Goal: Download file/media

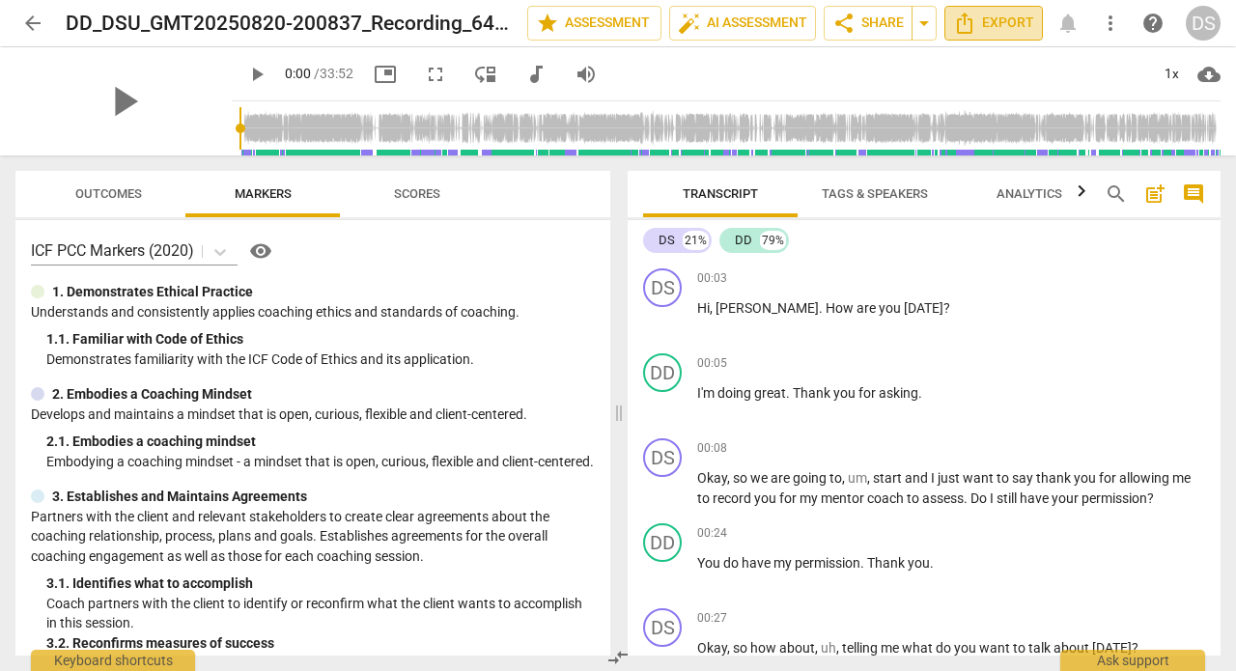
click at [996, 28] on span "Export" at bounding box center [993, 23] width 81 height 23
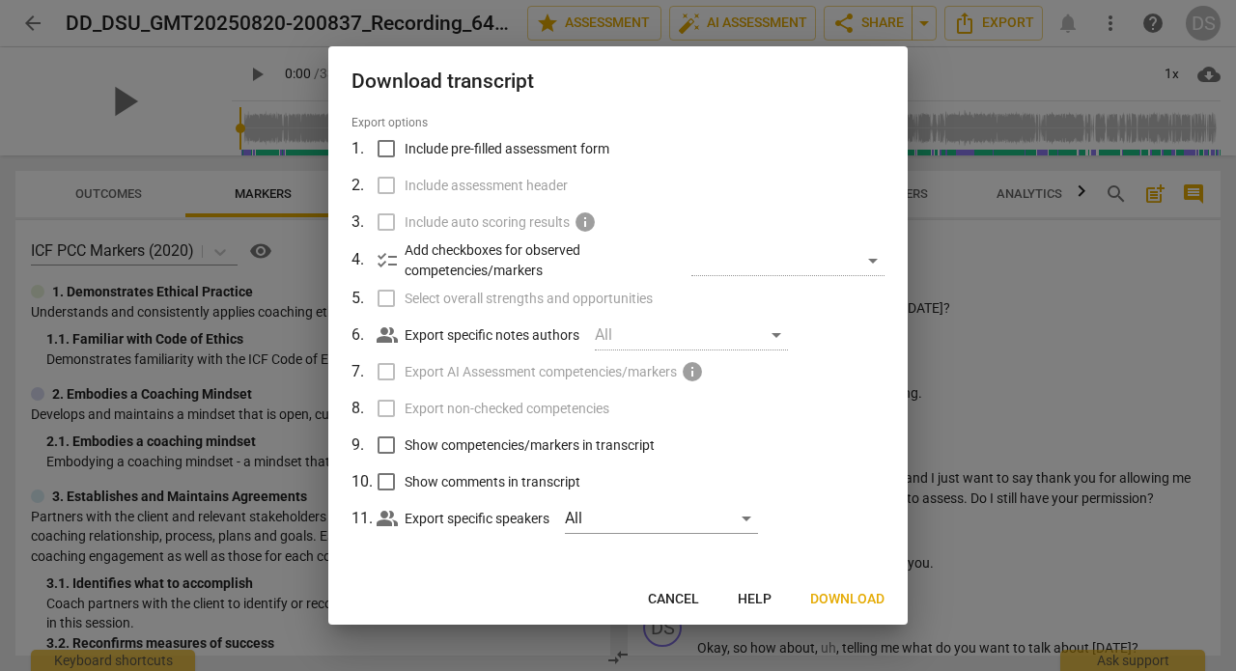
scroll to position [59, 0]
click at [844, 597] on span "Download" at bounding box center [847, 599] width 74 height 19
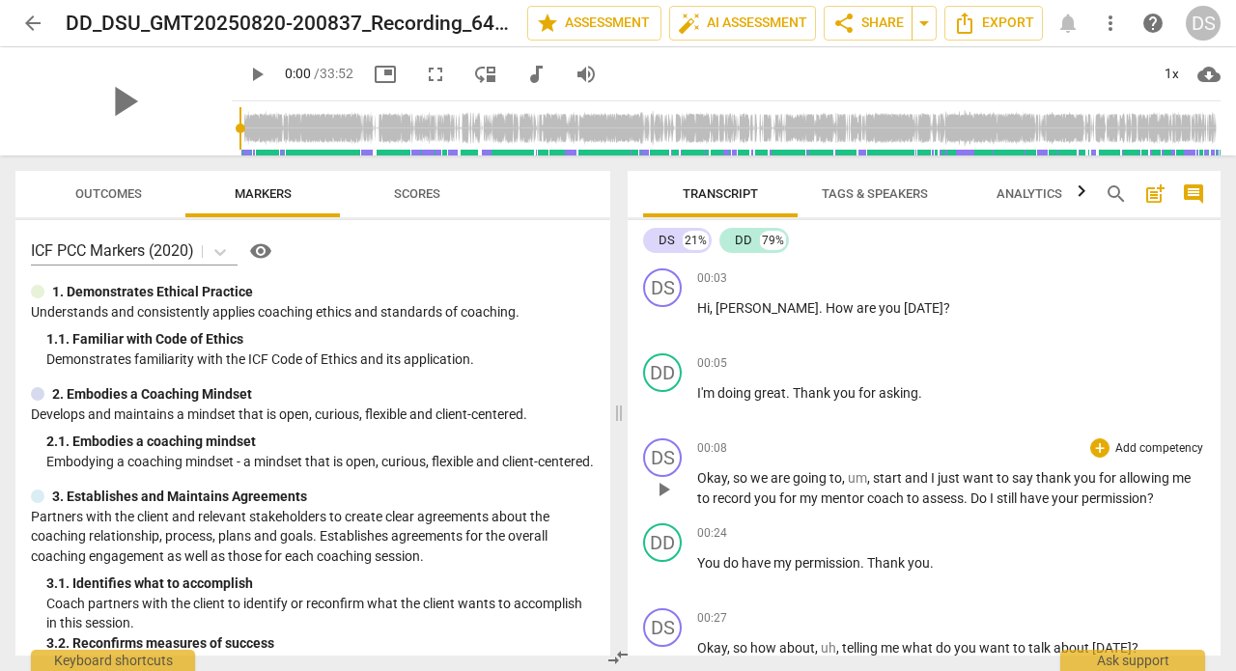
drag, startPoint x: 694, startPoint y: 274, endPoint x: 795, endPoint y: 464, distance: 215.1
click at [812, 501] on div "DS play_arrow pause 00:03 + Add competency keyboard_arrow_right Hi , [PERSON_NA…" at bounding box center [924, 458] width 593 height 395
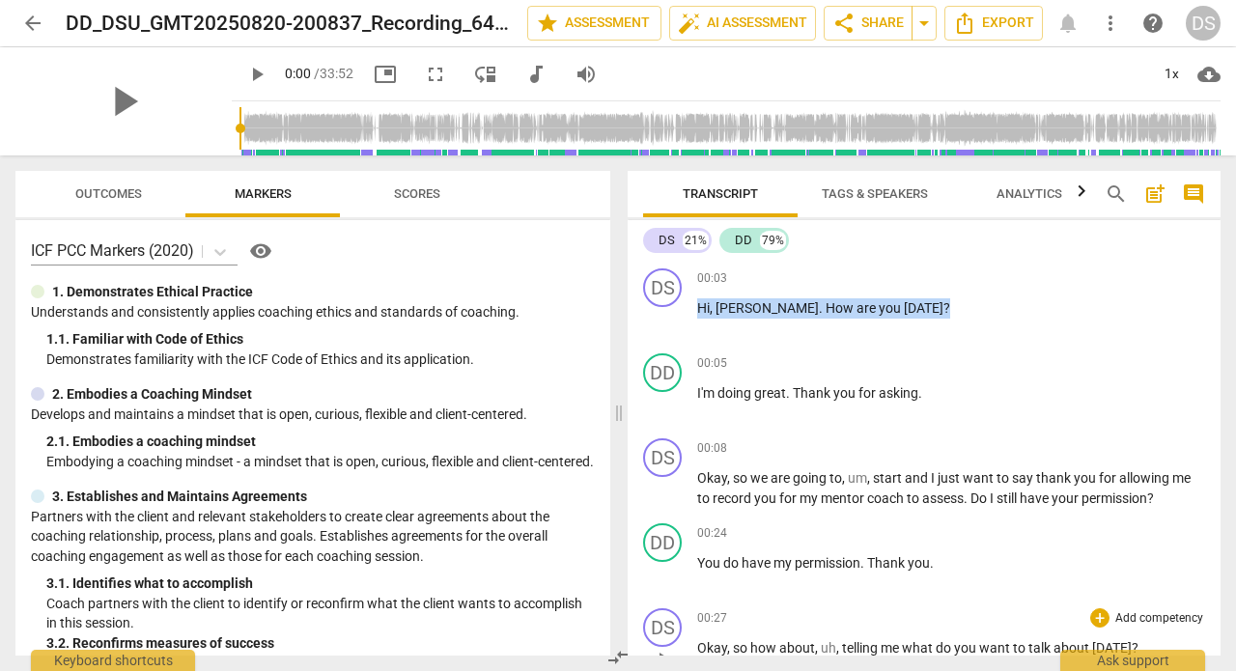
drag, startPoint x: 698, startPoint y: 307, endPoint x: 909, endPoint y: 644, distance: 397.4
click at [909, 644] on div "DS play_arrow pause 00:03 + Add competency keyboard_arrow_right Hi , [PERSON_NA…" at bounding box center [924, 458] width 593 height 395
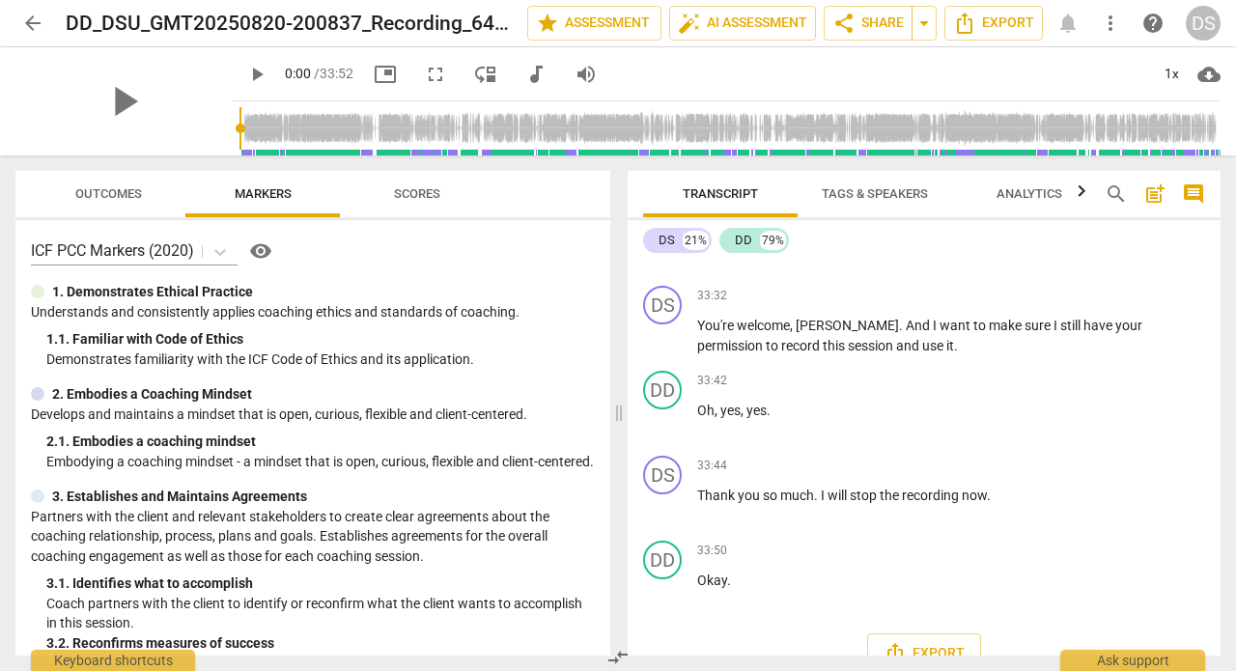
scroll to position [12078, 0]
click at [898, 644] on icon "Export" at bounding box center [894, 654] width 15 height 21
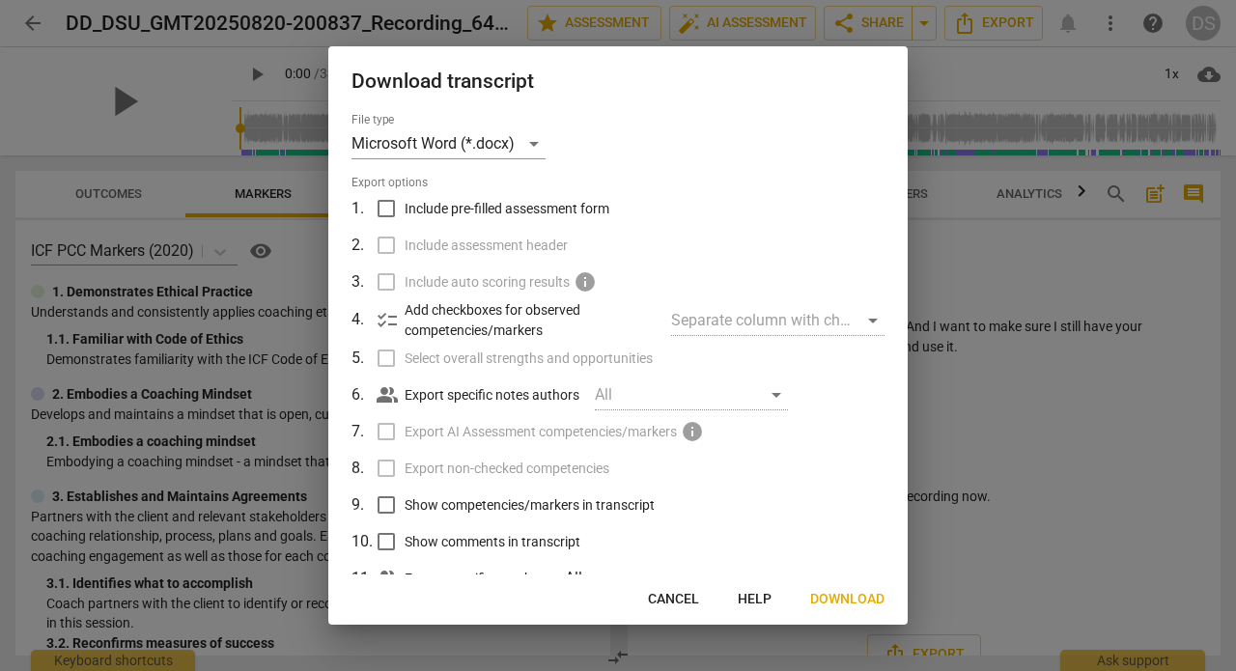
click at [692, 601] on span "Cancel" at bounding box center [673, 599] width 51 height 19
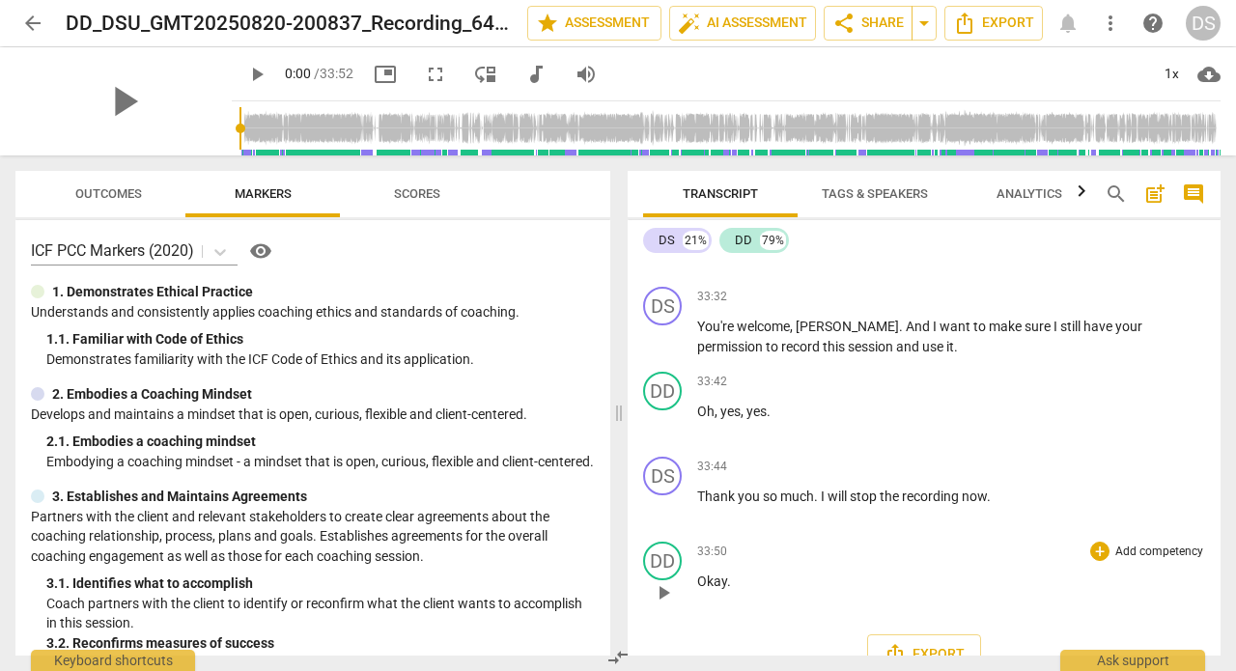
drag, startPoint x: 752, startPoint y: 536, endPoint x: 771, endPoint y: 560, distance: 30.3
click at [751, 297] on div "DS play_arrow pause 00:03 + Add competency keyboard_arrow_right Hi , [PERSON_NA…" at bounding box center [924, 458] width 593 height 395
click at [791, 564] on div "33:50 + Add competency keyboard_arrow_right Okay ." at bounding box center [951, 577] width 508 height 70
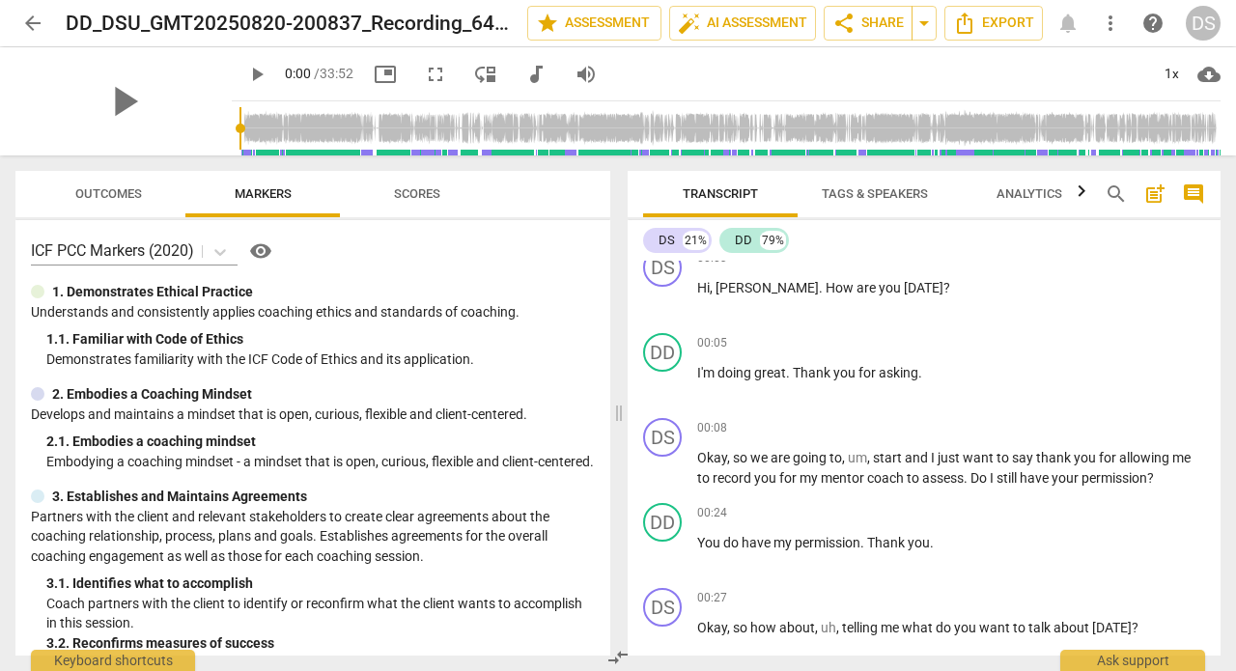
scroll to position [0, 0]
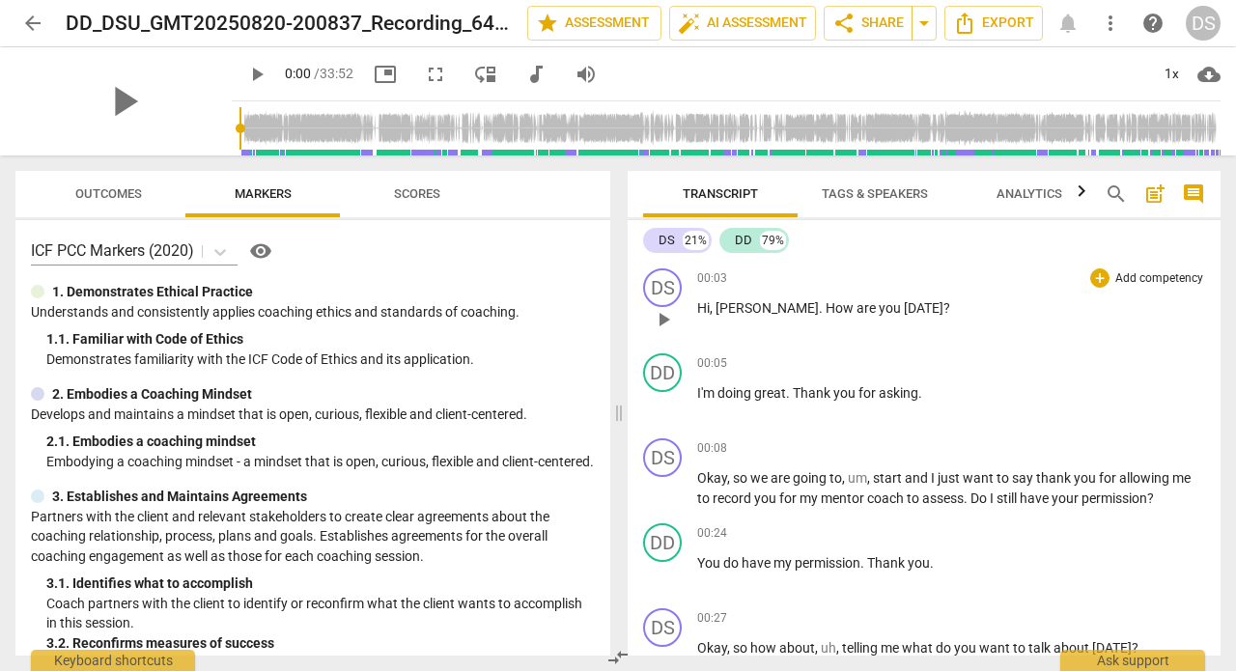
drag, startPoint x: 746, startPoint y: 549, endPoint x: 717, endPoint y: 328, distance: 222.1
click at [717, 328] on div "DS play_arrow pause 00:03 + Add competency keyboard_arrow_right Hi , [PERSON_NA…" at bounding box center [924, 458] width 593 height 395
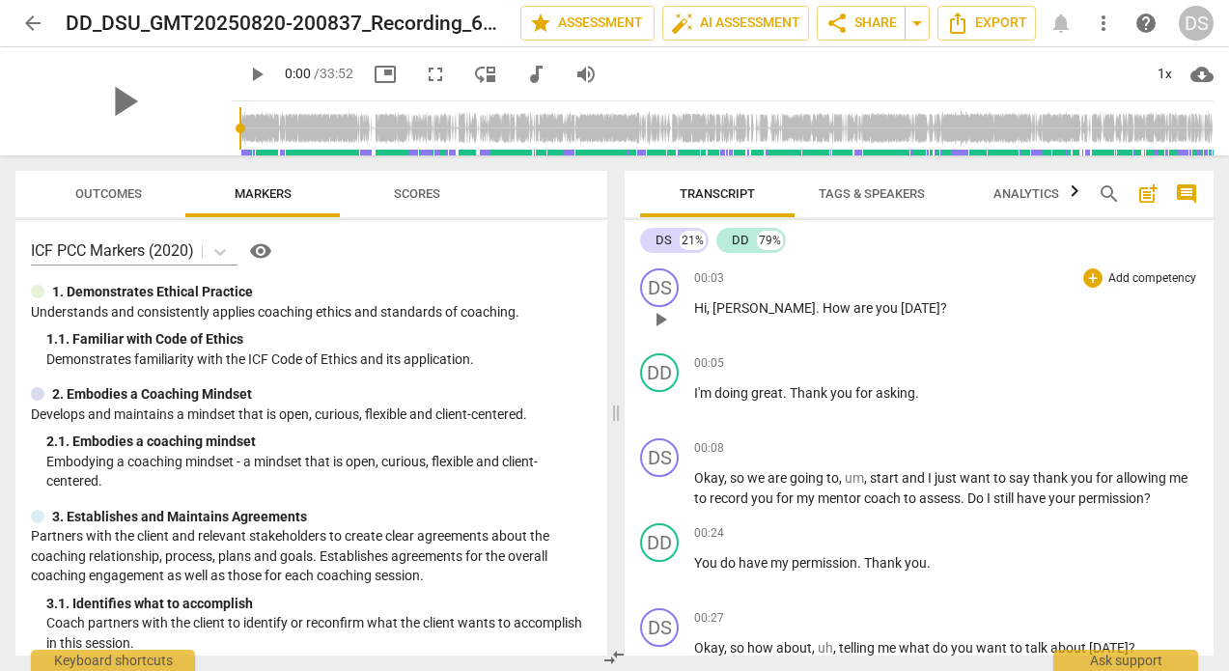
click at [700, 319] on div "00:03 + Add competency keyboard_arrow_right Hi , [PERSON_NAME] . How are you [D…" at bounding box center [946, 303] width 505 height 70
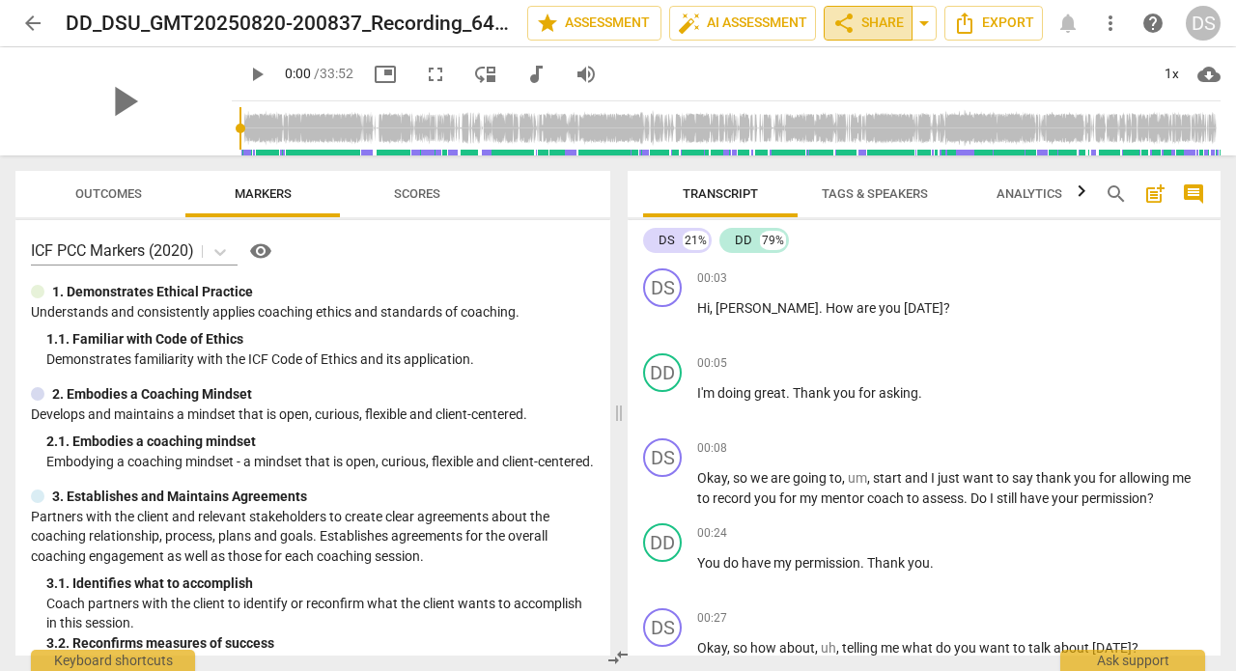
click at [858, 22] on span "share Share" at bounding box center [867, 23] width 71 height 23
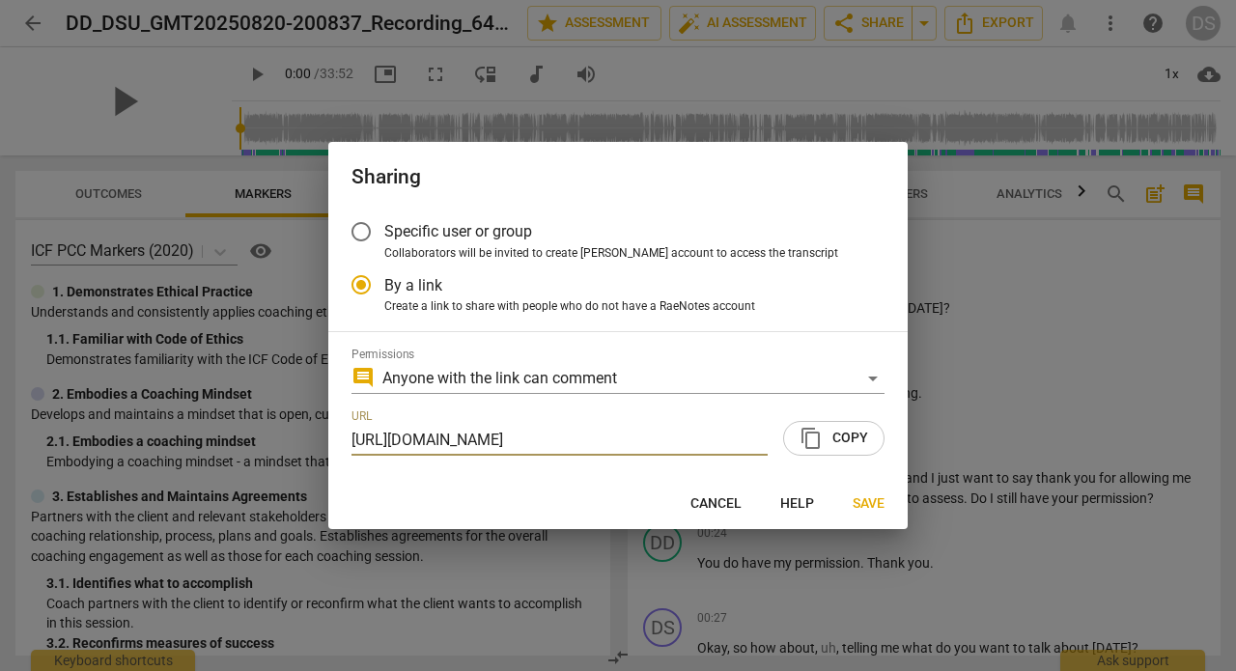
click at [823, 74] on div at bounding box center [618, 335] width 1236 height 671
radio input "false"
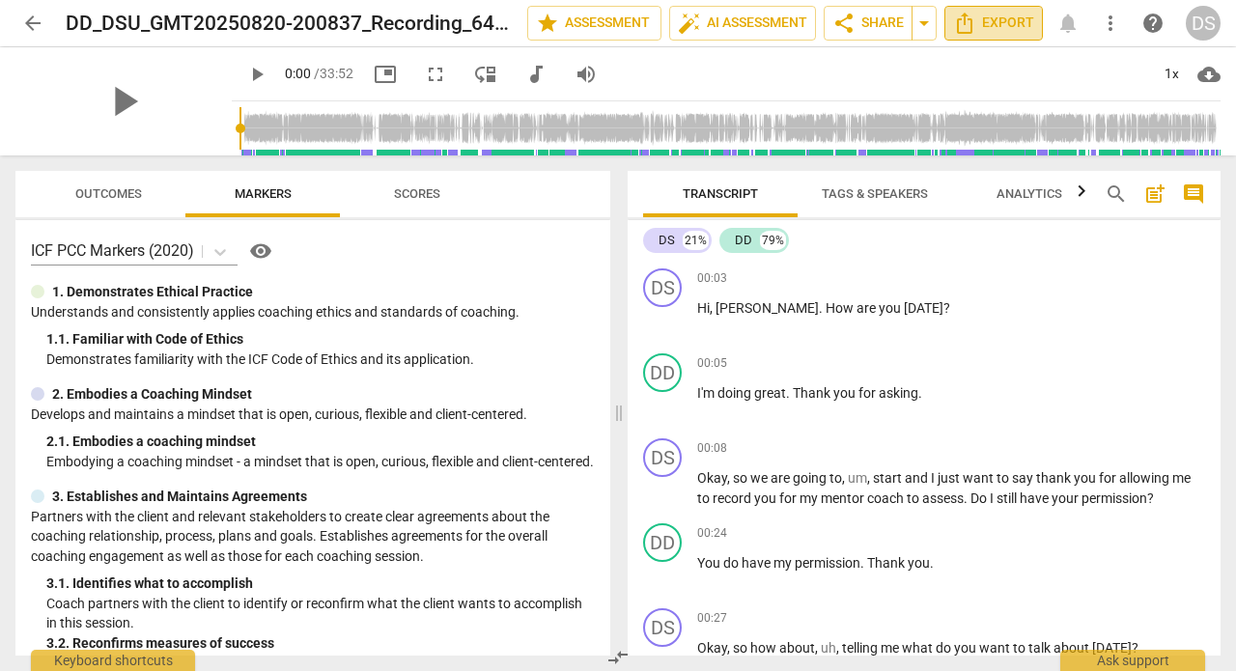
click at [967, 27] on icon "Export" at bounding box center [964, 23] width 23 height 23
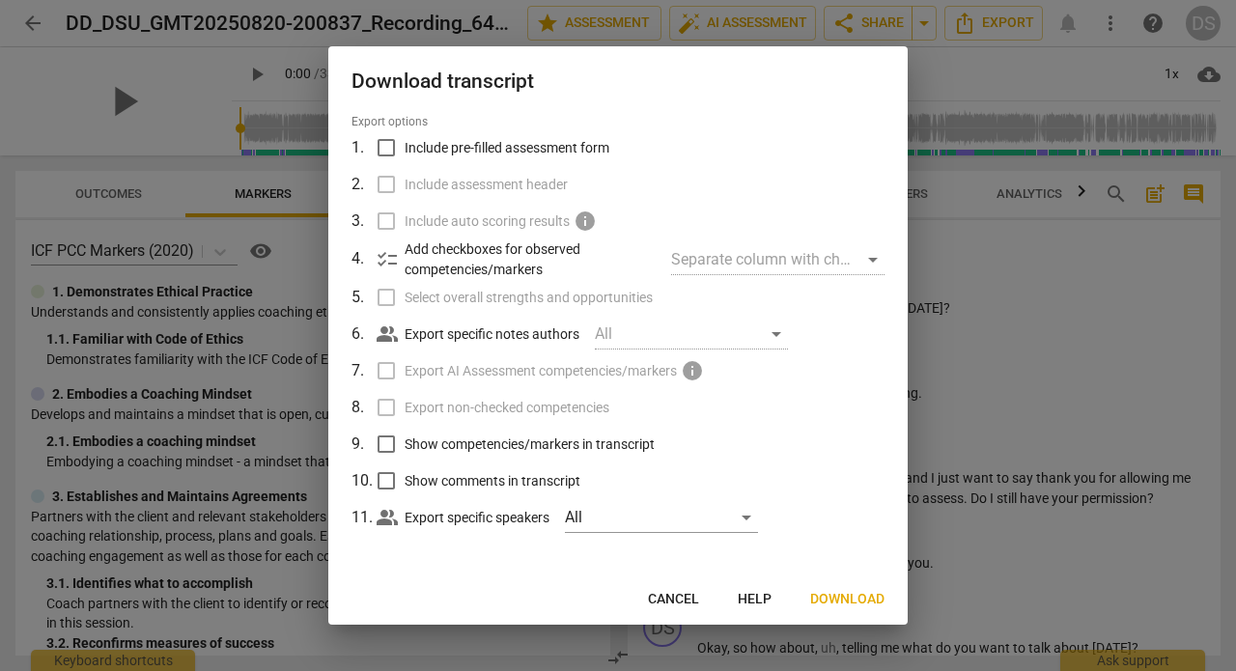
scroll to position [59, 0]
click at [388, 149] on input "Include pre-filled assessment form" at bounding box center [386, 149] width 37 height 37
checkbox input "true"
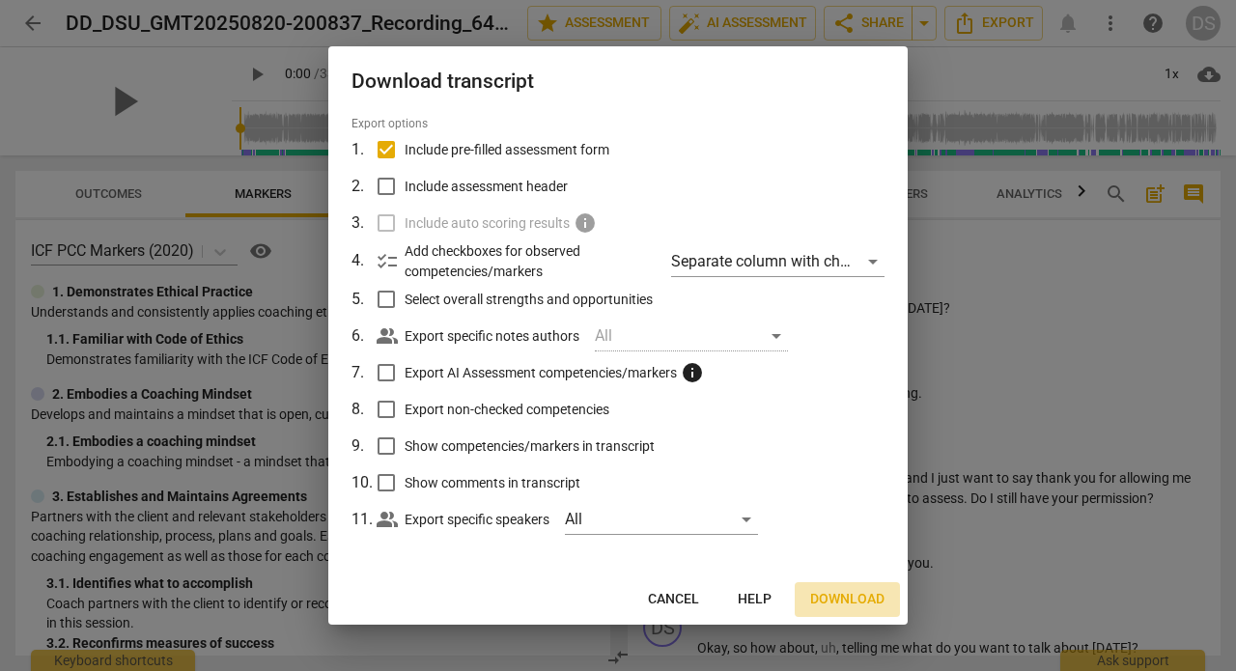
click at [842, 601] on span "Download" at bounding box center [847, 599] width 74 height 19
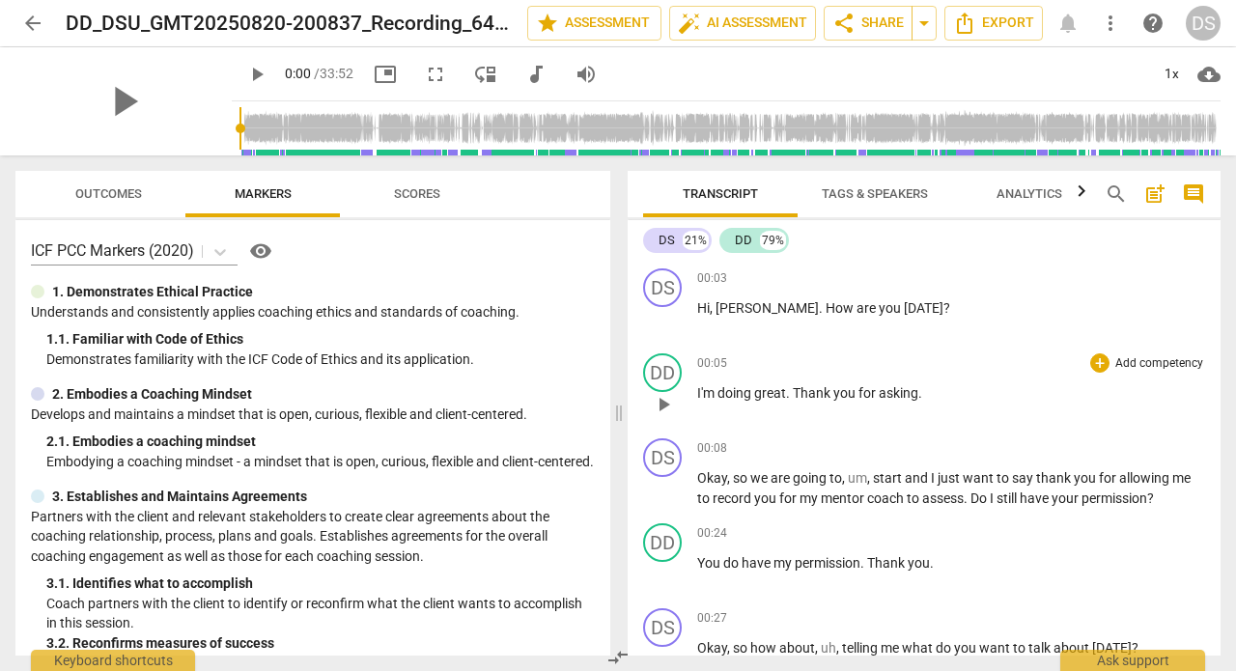
click at [942, 364] on div "00:05 + Add competency keyboard_arrow_right" at bounding box center [951, 362] width 508 height 19
click at [879, 352] on div "DD play_arrow pause 00:05 + Add competency keyboard_arrow_right I'm doing great…" at bounding box center [924, 388] width 593 height 85
drag, startPoint x: 698, startPoint y: 279, endPoint x: 821, endPoint y: 296, distance: 123.9
click at [822, 298] on div "00:03 + Add competency keyboard_arrow_right Hi , [PERSON_NAME] . How are you [D…" at bounding box center [951, 303] width 508 height 70
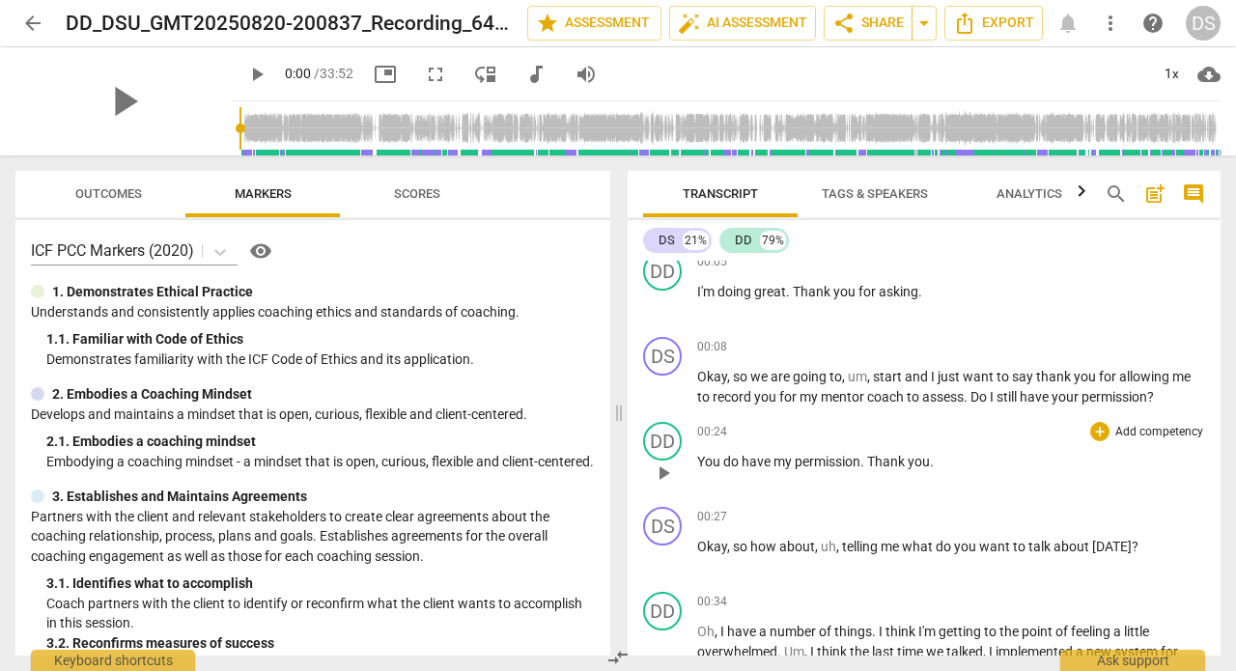
scroll to position [169, 0]
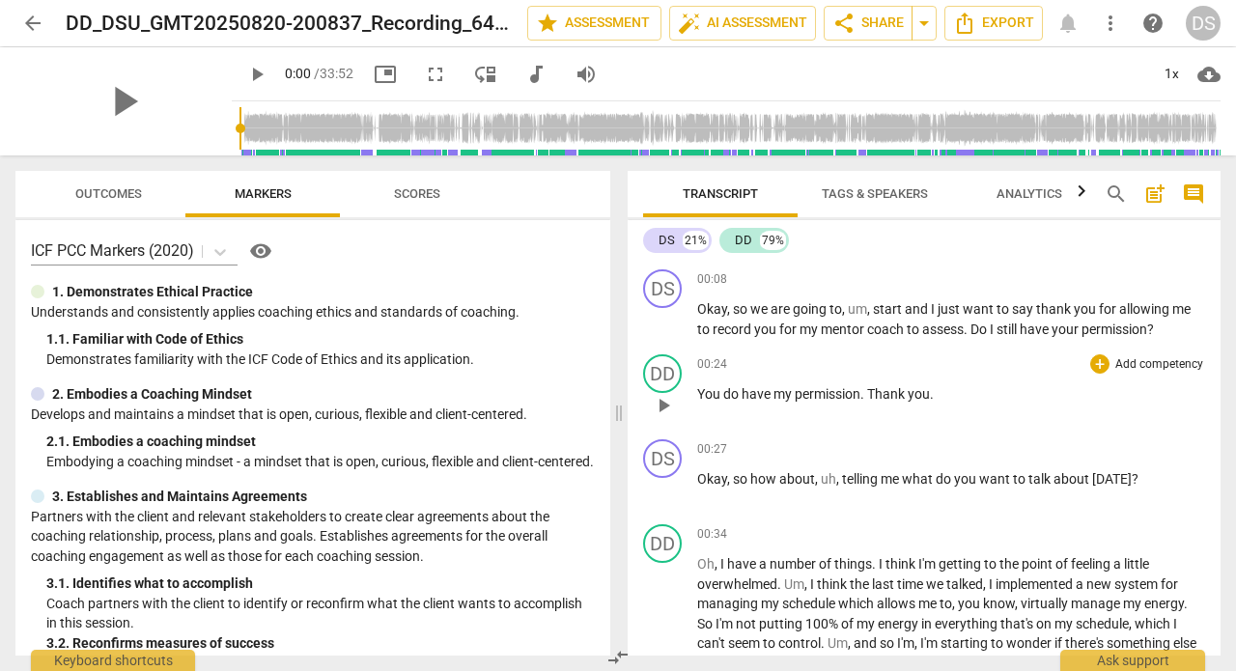
drag, startPoint x: 701, startPoint y: 303, endPoint x: 994, endPoint y: 413, distance: 312.6
click at [994, 413] on div "DS play_arrow pause 00:03 + Add competency keyboard_arrow_right Hi , [PERSON_NA…" at bounding box center [924, 458] width 593 height 395
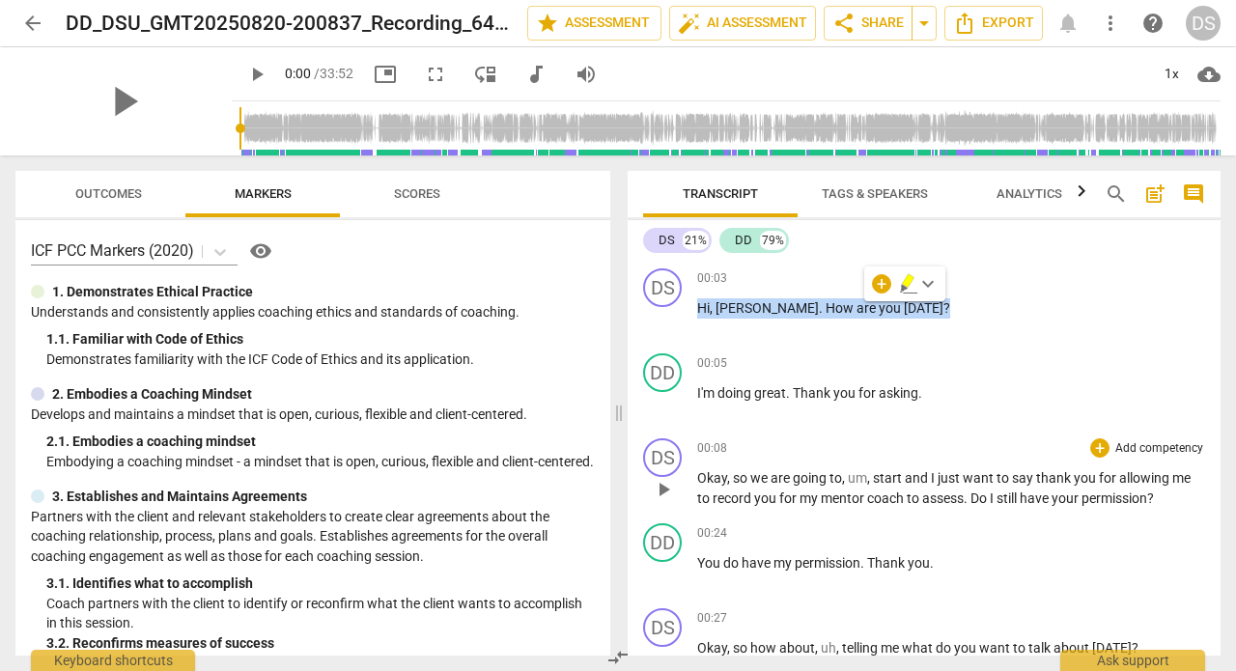
scroll to position [0, 0]
click at [715, 186] on span "Transcript" at bounding box center [720, 193] width 75 height 14
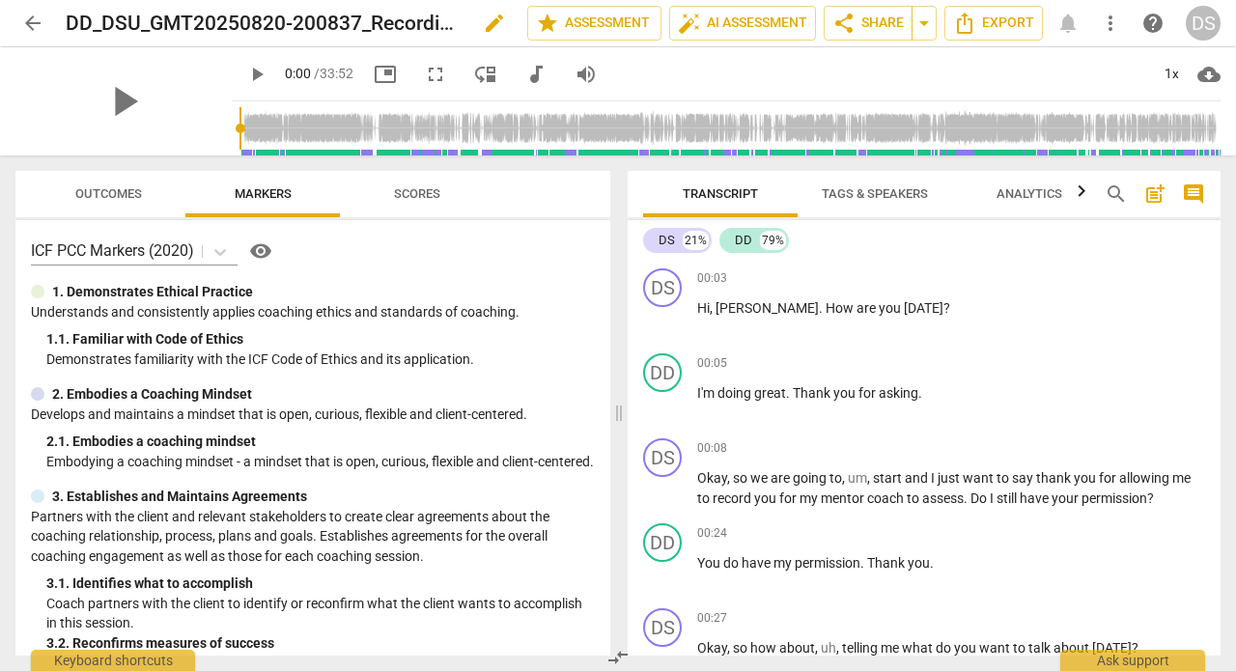
click at [406, 20] on h2 "DD_DSU_GMT20250820-200837_Recording_640x360" at bounding box center [264, 24] width 396 height 24
click at [1209, 72] on span "cloud_download" at bounding box center [1208, 74] width 23 height 23
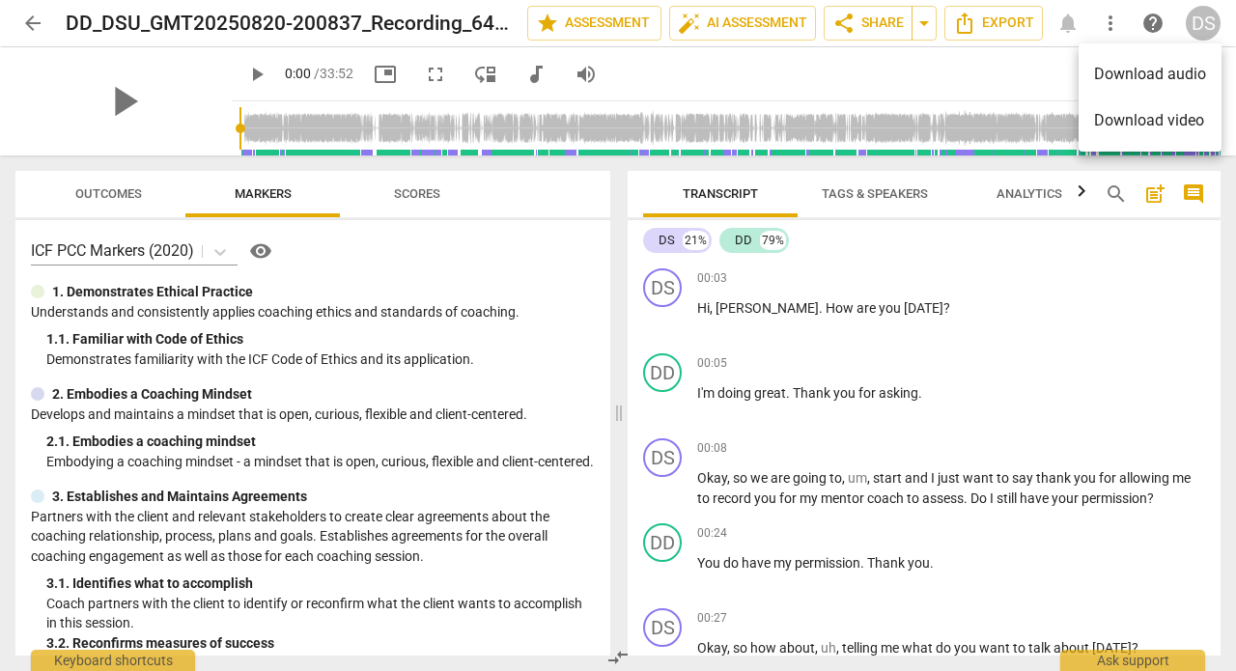
click at [1014, 84] on div at bounding box center [618, 335] width 1236 height 671
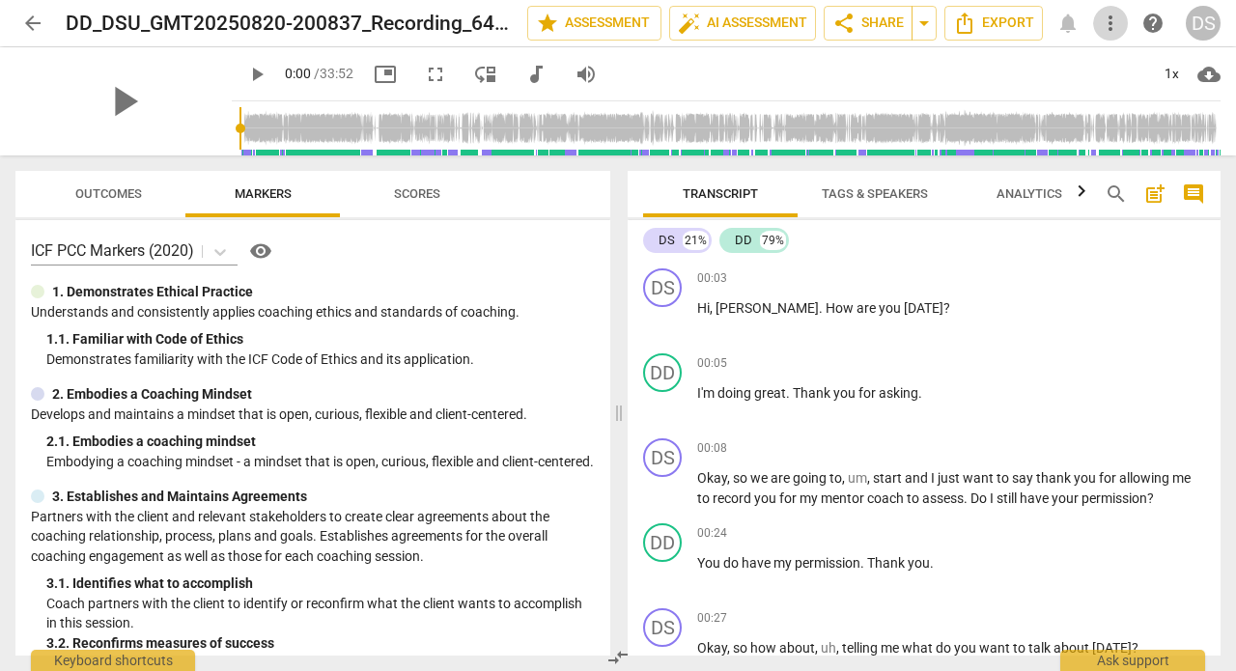
click at [1113, 21] on span "more_vert" at bounding box center [1110, 23] width 23 height 23
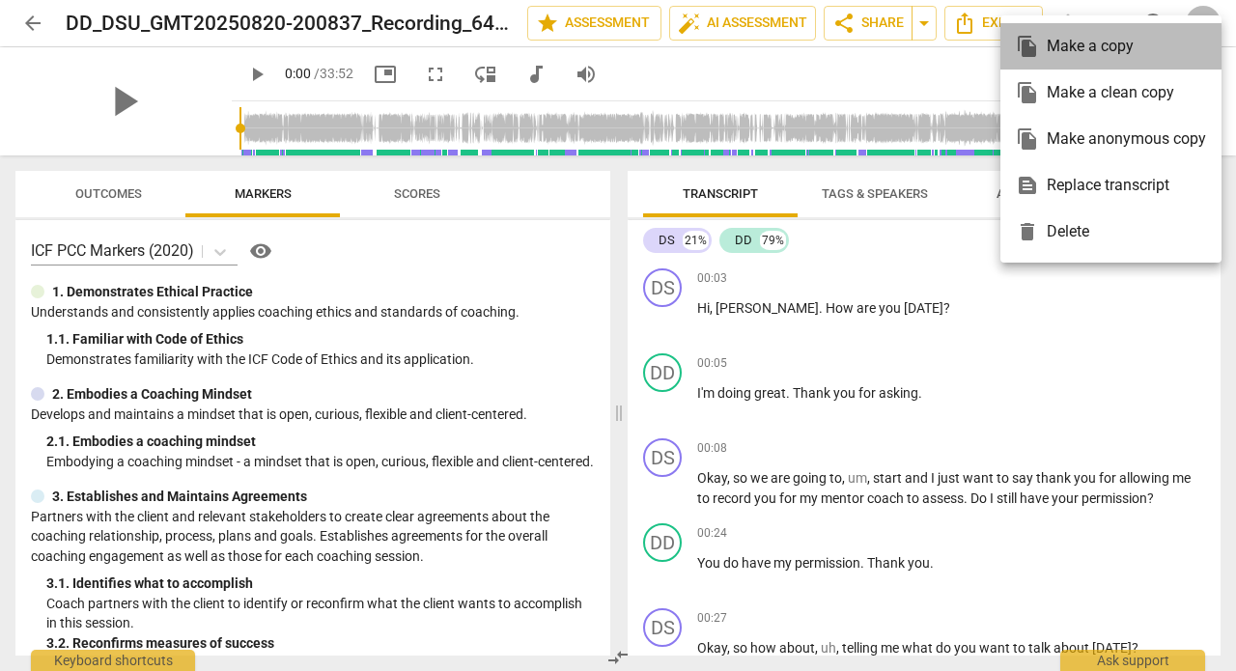
click at [1079, 43] on div "file_copy Make a copy" at bounding box center [1111, 46] width 190 height 46
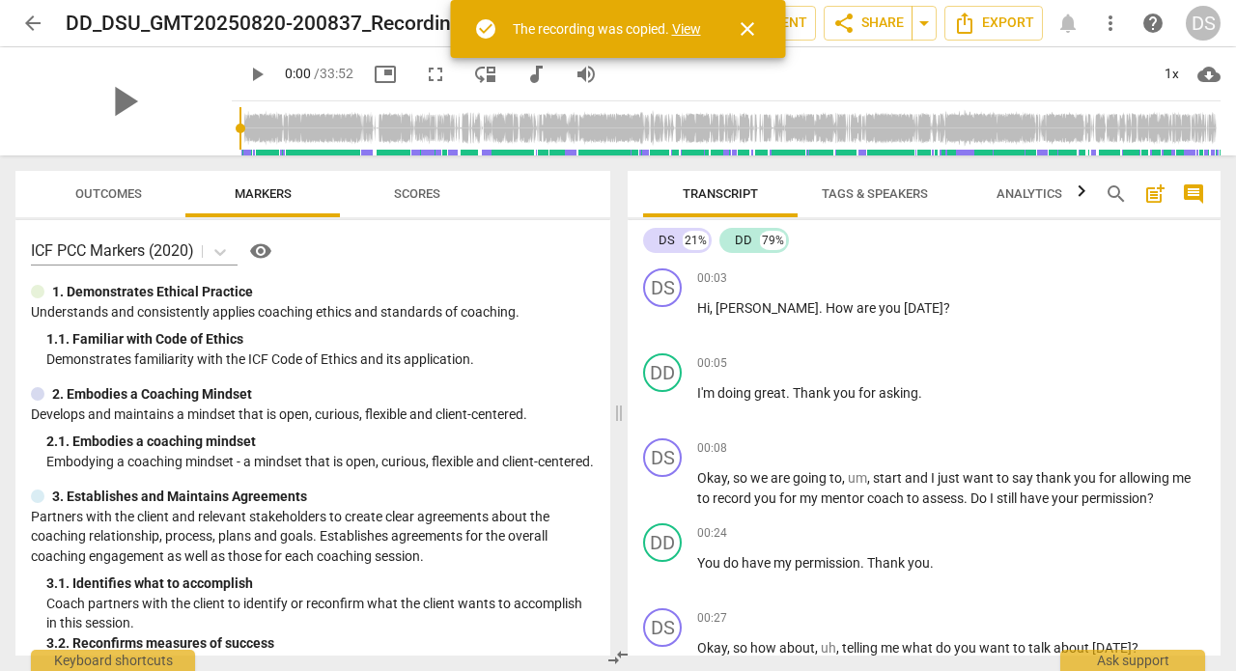
click at [689, 30] on link "View" at bounding box center [686, 28] width 29 height 15
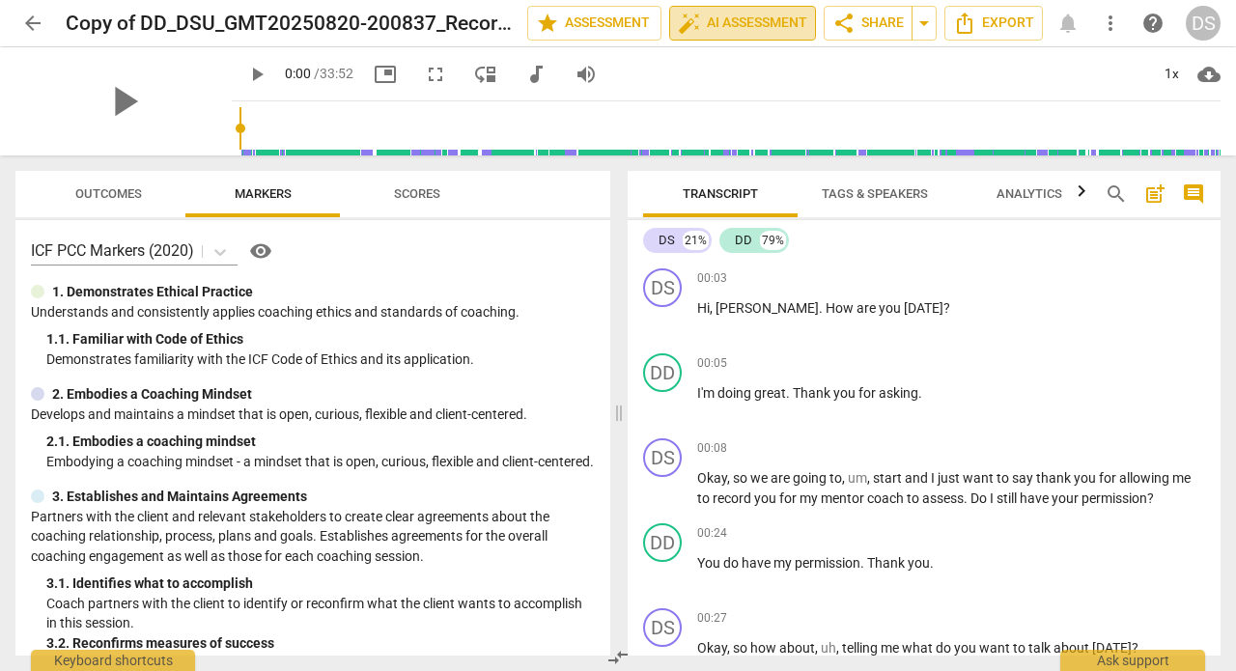
click at [758, 22] on span "auto_fix_high AI Assessment" at bounding box center [742, 23] width 129 height 23
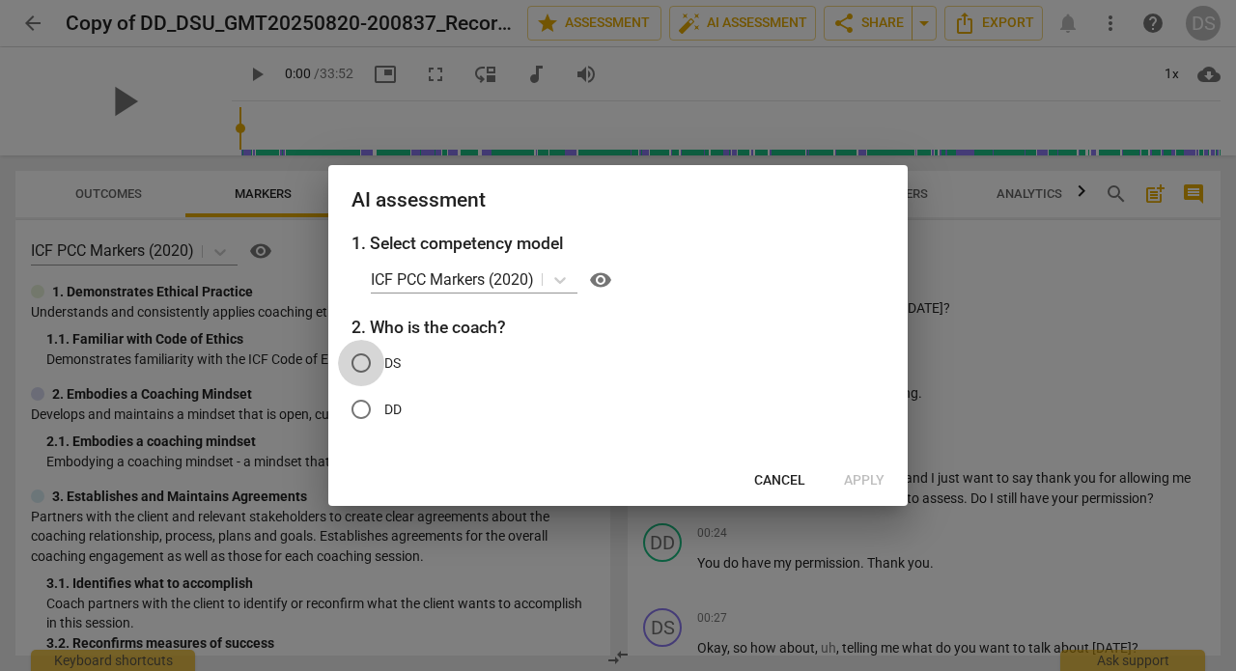
click at [367, 365] on input "DS" at bounding box center [361, 363] width 46 height 46
radio input "true"
click at [1046, 288] on div at bounding box center [618, 335] width 1236 height 671
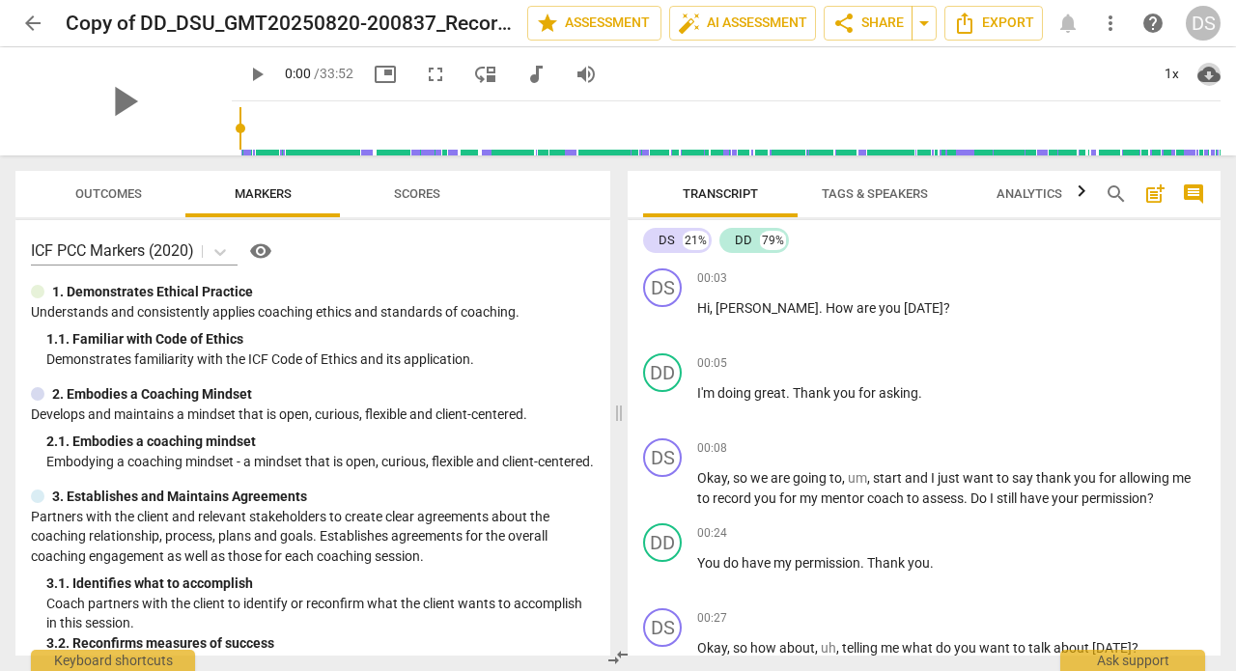
click at [1209, 73] on span "cloud_download" at bounding box center [1208, 74] width 23 height 23
click at [989, 76] on div at bounding box center [618, 335] width 1236 height 671
click at [34, 24] on span "arrow_back" at bounding box center [32, 23] width 23 height 23
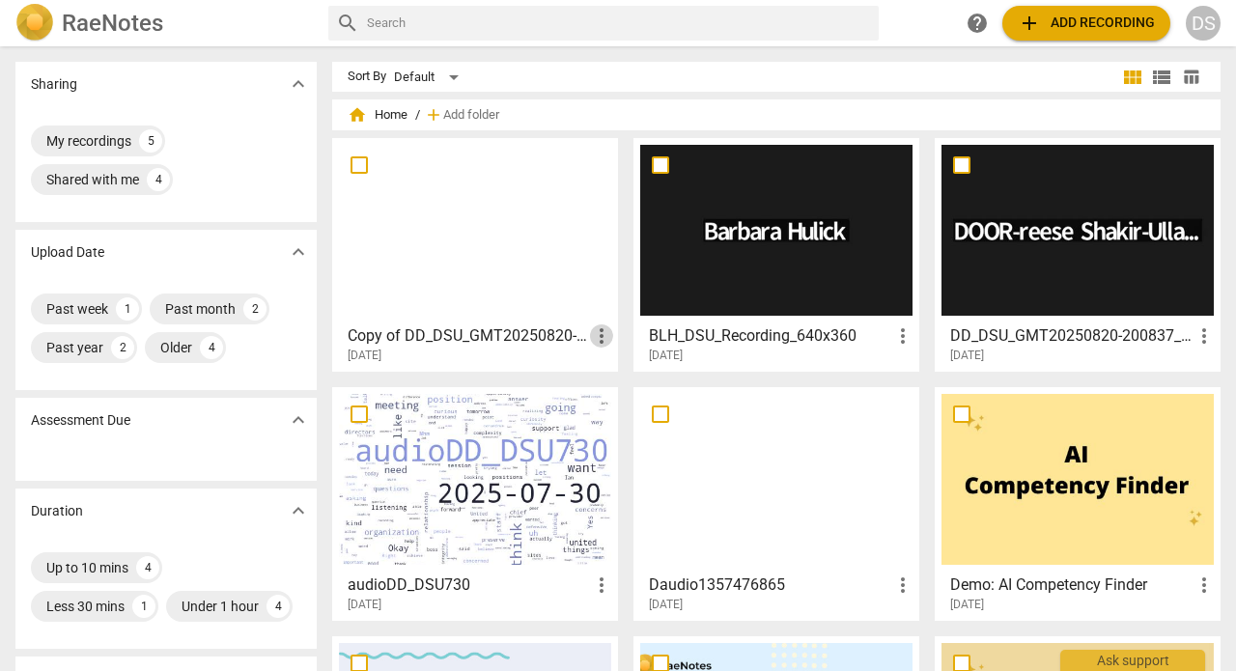
click at [598, 333] on span "more_vert" at bounding box center [601, 335] width 23 height 23
click at [539, 338] on div at bounding box center [618, 335] width 1236 height 671
click at [592, 187] on div at bounding box center [475, 230] width 272 height 171
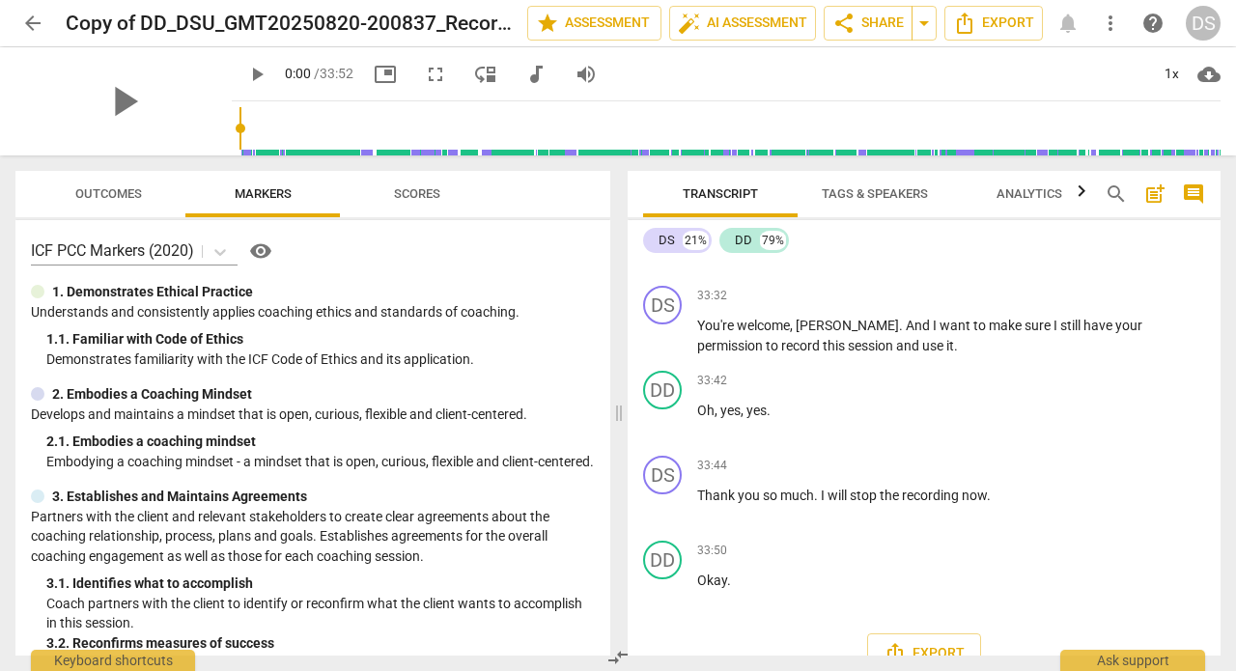
scroll to position [12078, 0]
click at [912, 643] on span "Export" at bounding box center [924, 654] width 81 height 23
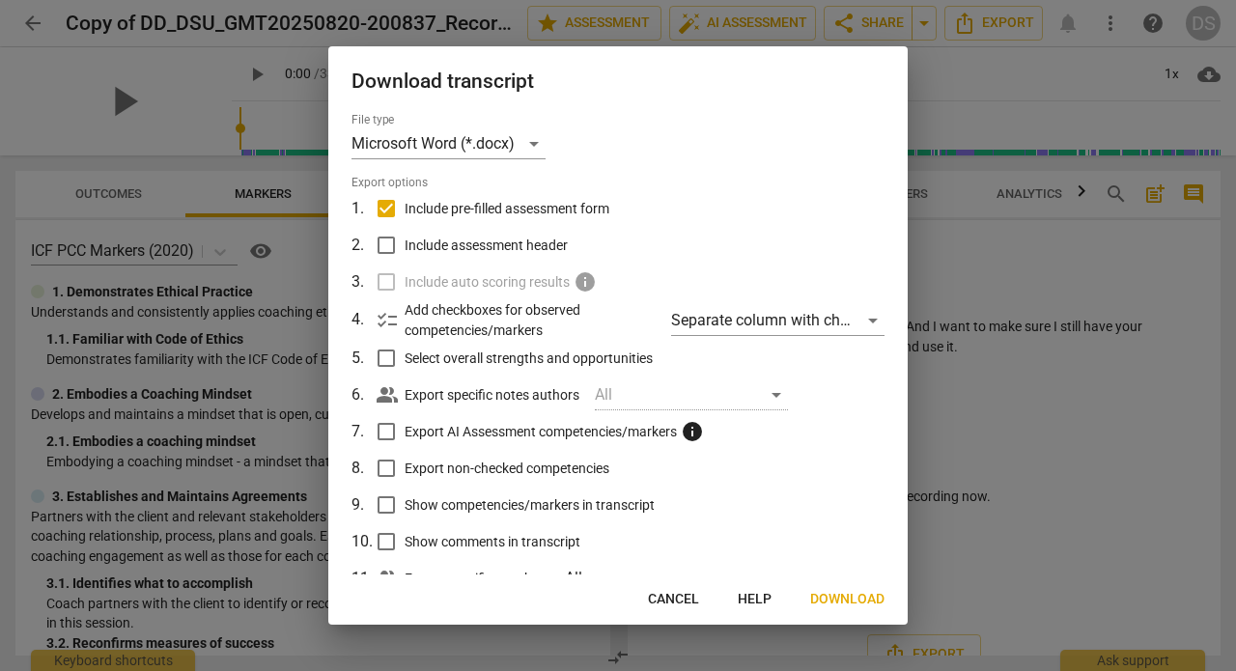
click at [968, 72] on div at bounding box center [618, 335] width 1236 height 671
